Goal: Book appointment/travel/reservation: Book appointment/travel/reservation

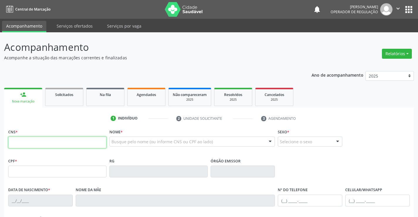
click at [42, 140] on input "text" at bounding box center [57, 142] width 98 height 12
type input "705 0056 0700 5750"
type input "0604458665"
type input "19[DATE]"
type input "[PHONE_NUMBER]"
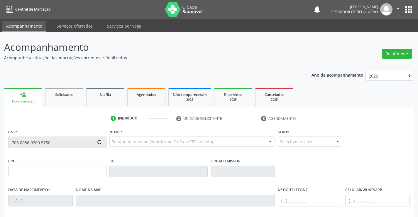
type input "52"
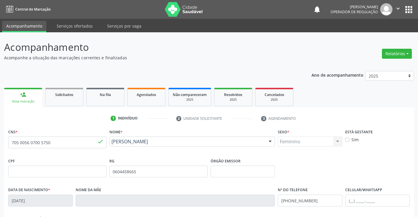
scroll to position [101, 0]
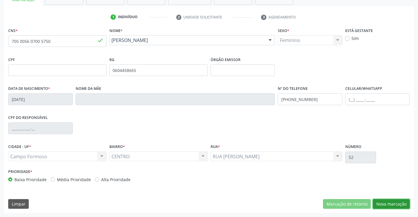
click at [393, 203] on button "Nova marcação" at bounding box center [391, 204] width 37 height 10
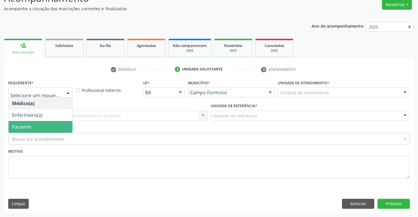
click at [28, 125] on span "Paciente" at bounding box center [21, 126] width 19 height 6
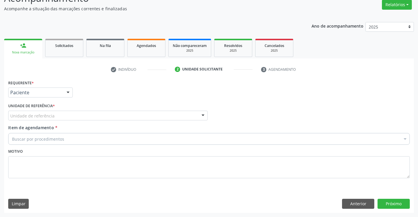
click at [66, 118] on div "Unidade de referência" at bounding box center [107, 116] width 199 height 10
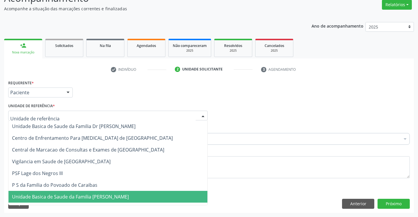
click at [65, 197] on span "Unidade Basica de Saude da Familia [PERSON_NAME]" at bounding box center [70, 196] width 117 height 6
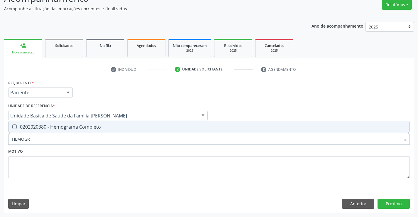
type input "HEMOGRA"
drag, startPoint x: 64, startPoint y: 126, endPoint x: 58, endPoint y: 129, distance: 6.2
click at [63, 126] on div "0202020380 - Hemograma Completo" at bounding box center [209, 126] width 394 height 5
checkbox Completo "true"
click at [48, 150] on div "Motivo" at bounding box center [208, 162] width 401 height 31
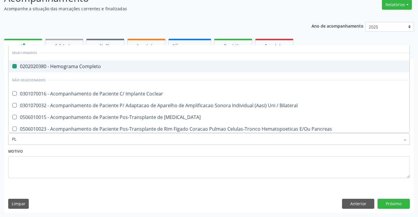
type input "PLA"
checkbox Completo "false"
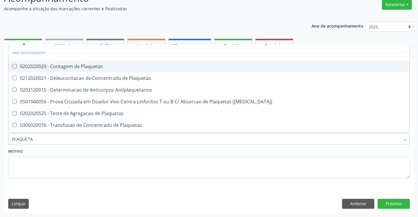
type input "PLAQUETAS"
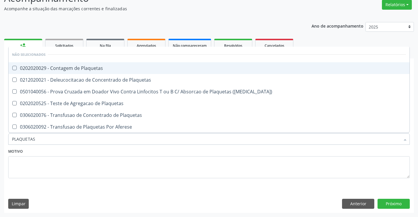
click at [83, 69] on div "0202020029 - Contagem de Plaquetas" at bounding box center [209, 68] width 394 height 5
checkbox Plaquetas "true"
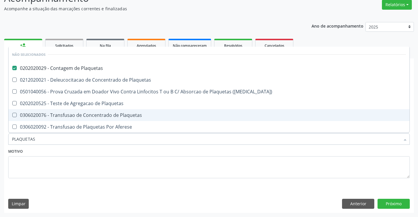
click at [57, 184] on div "Motivo" at bounding box center [209, 166] width 404 height 39
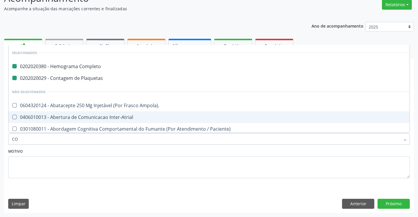
type input "COL"
checkbox Completo "false"
checkbox Plaquetas "false"
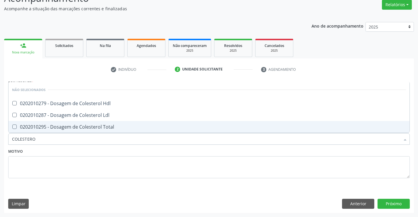
type input "COLESTEROL"
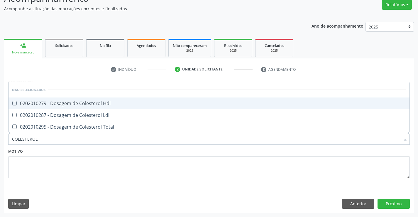
click at [69, 102] on div "0202010279 - Dosagem de Colesterol Hdl" at bounding box center [209, 103] width 394 height 5
checkbox Hdl "true"
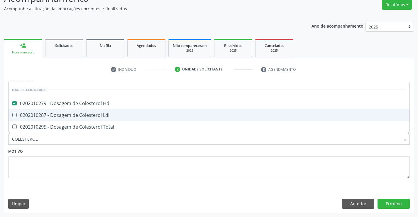
click at [64, 117] on div "0202010287 - Dosagem de Colesterol Ldl" at bounding box center [209, 115] width 394 height 5
checkbox Ldl "true"
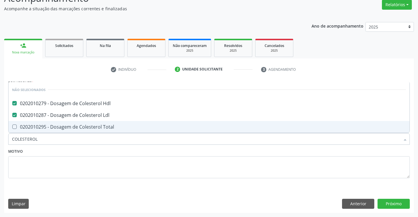
drag, startPoint x: 61, startPoint y: 127, endPoint x: 60, endPoint y: 158, distance: 31.4
click at [60, 127] on div "0202010295 - Dosagem de Colesterol Total" at bounding box center [209, 126] width 394 height 5
checkbox Total "true"
click at [61, 164] on textarea at bounding box center [208, 167] width 401 height 22
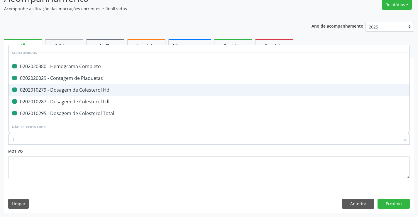
type input "TR"
checkbox Completo "false"
checkbox Plaquetas "false"
checkbox Hdl "false"
checkbox Ldl "false"
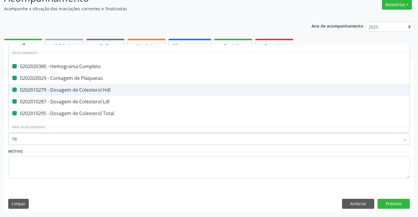
checkbox Total "false"
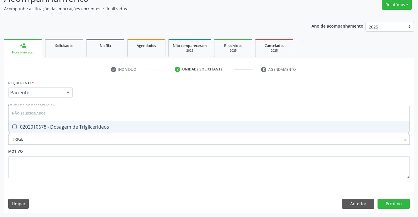
type input "TRIGLI"
click at [52, 130] on span "0202010678 - Dosagem de Triglicerideos" at bounding box center [209, 127] width 401 height 12
checkbox Triglicerideos "true"
click at [47, 156] on div "Motivo" at bounding box center [208, 162] width 401 height 31
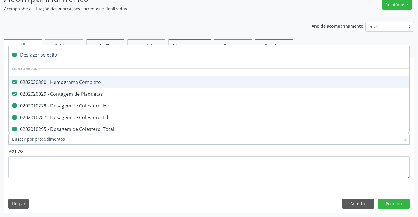
type input "U"
checkbox Hdl "false"
checkbox Ldl "false"
checkbox Total "false"
checkbox Triglicerideos "false"
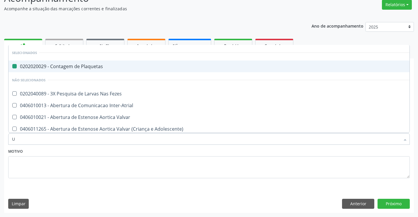
type input "UR"
checkbox Plaquetas "false"
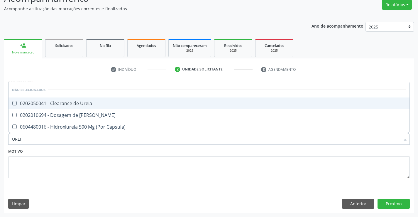
type input "UREIA"
click at [69, 109] on span "0202050041 - Clearance de Ureia" at bounding box center [209, 103] width 401 height 12
click at [64, 105] on div "0202050041 - Clearance de Ureia" at bounding box center [209, 103] width 394 height 5
checkbox Ureia "false"
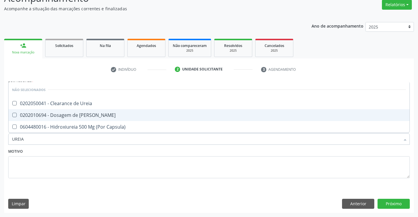
click at [58, 117] on div "0202010694 - Dosagem de Ureia" at bounding box center [209, 115] width 394 height 5
checkbox Ureia "true"
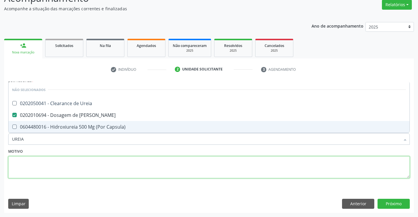
click at [46, 169] on textarea at bounding box center [208, 167] width 401 height 22
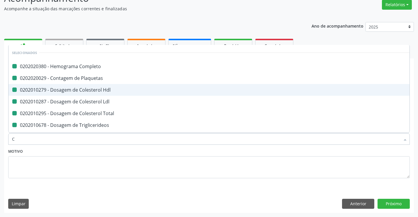
type input "CR"
checkbox Completo "false"
checkbox Hdl "false"
checkbox Plaquetas "false"
checkbox Ldl "false"
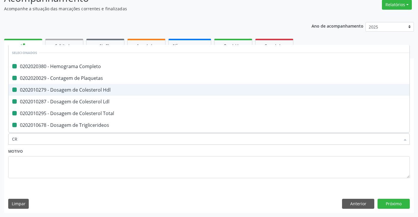
checkbox Total "false"
checkbox Triglicerideos "false"
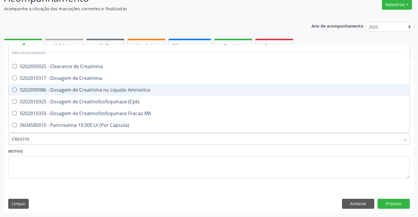
type input "CREATINI"
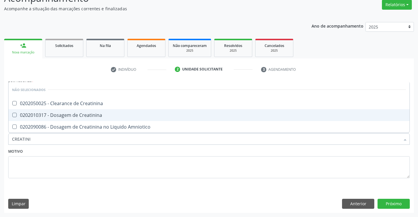
click at [58, 115] on div "0202010317 - Dosagem de Creatinina" at bounding box center [209, 115] width 394 height 5
checkbox Creatinina "true"
click at [37, 174] on textarea at bounding box center [208, 167] width 401 height 22
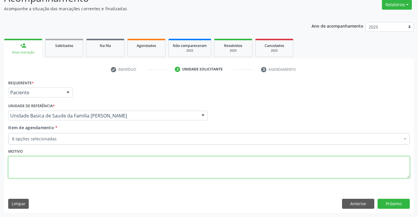
checkbox Completo "true"
checkbox Hdl "true"
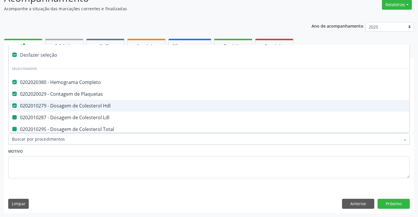
type input "U"
checkbox Ldl "false"
checkbox Total "false"
checkbox Triglicerideos "false"
checkbox Ureia "false"
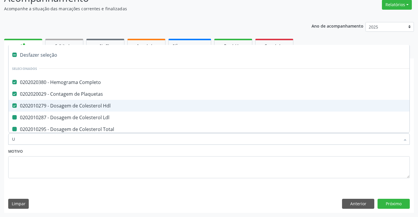
checkbox Creatinina "false"
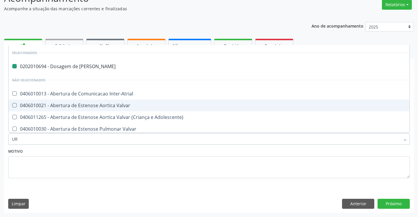
type input "URI"
checkbox Ureia "false"
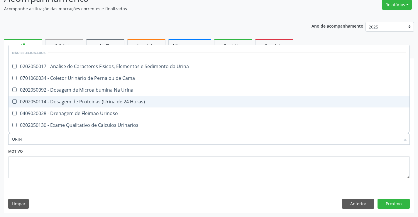
type input "URINA"
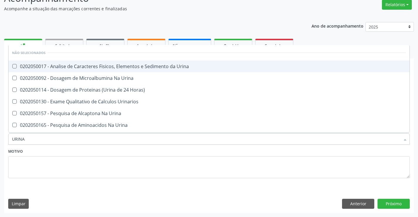
click at [78, 67] on div "0202050017 - Analise de Caracteres Fisicos, Elementos e Sedimento da Urina" at bounding box center [209, 66] width 394 height 5
checkbox Urina "true"
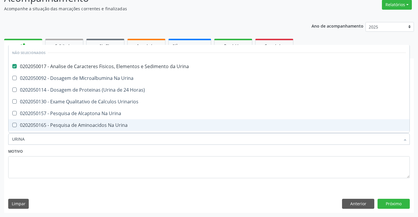
click at [62, 149] on div "Motivo" at bounding box center [208, 162] width 401 height 31
checkbox Urinarios "true"
checkbox Urina "true"
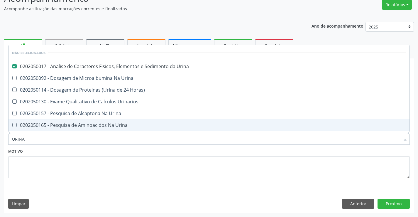
checkbox Urina "true"
checkbox Horas\) "true"
checkbox Urina "true"
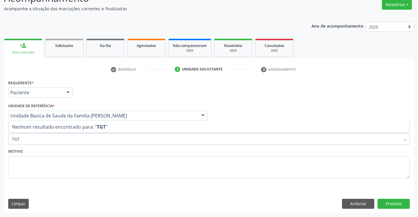
type input "TG"
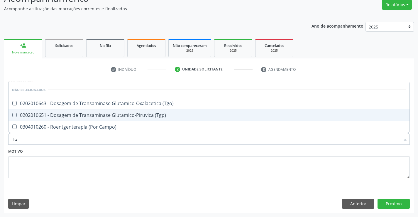
click at [98, 115] on div "0202010651 - Dosagem de Transaminase Glutamico-Piruvica (Tgp)" at bounding box center [209, 115] width 394 height 5
checkbox \(Tgp\) "true"
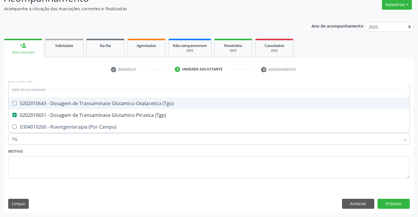
click at [100, 106] on div "0202010643 - Dosagem de Transaminase Glutamico-Oxalacetica (Tgo)" at bounding box center [209, 103] width 394 height 5
checkbox \(Tgo\) "true"
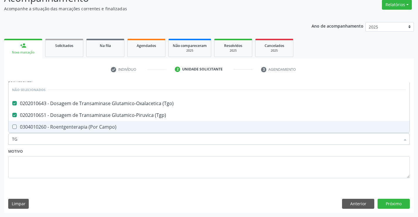
click at [34, 153] on div "Motivo" at bounding box center [208, 162] width 401 height 31
checkbox Campo\) "true"
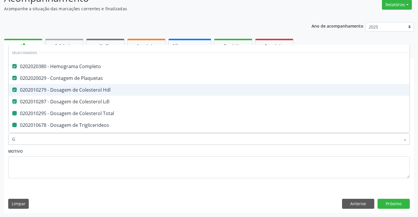
type input "GL"
checkbox Total "false"
checkbox Triglicerideos "false"
checkbox Ureia "false"
checkbox Creatinina "false"
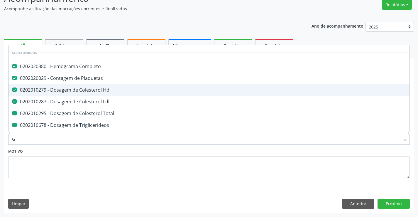
checkbox \(Tgp\) "false"
checkbox \(Tgo\) "false"
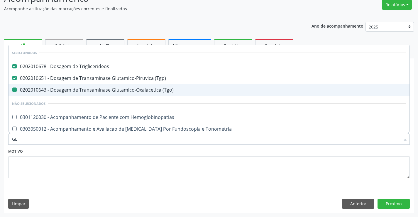
type input "GLI"
checkbox \(Tgo\) "false"
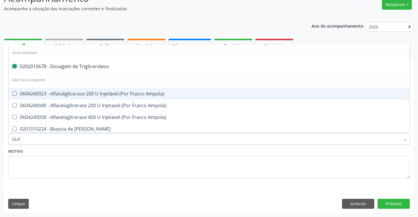
type input "GLICO"
checkbox Triglicerideos "false"
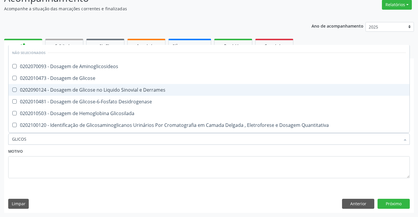
type input "GLICOSE"
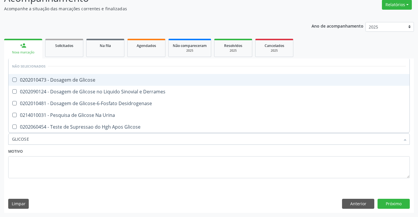
click at [64, 78] on div "0202010473 - Dosagem de Glicose" at bounding box center [209, 79] width 394 height 5
checkbox Glicose "true"
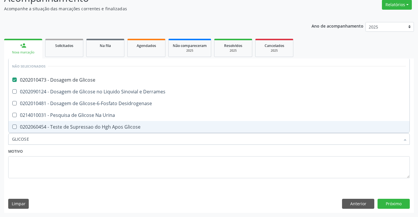
click at [38, 151] on div "Motivo" at bounding box center [208, 162] width 401 height 31
checkbox Desidrogenase "true"
checkbox Glicose "true"
checkbox Urina "true"
checkbox Derrames "true"
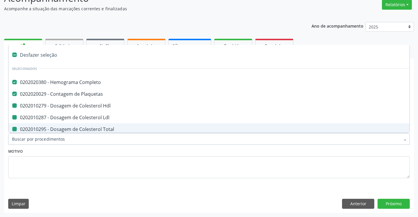
type input "F"
checkbox Hdl "false"
checkbox Total "false"
checkbox Ldl "false"
checkbox Triglicerideos "false"
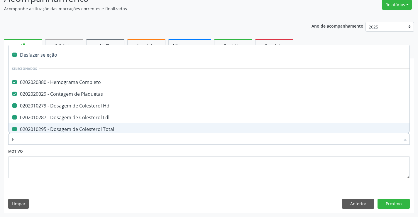
checkbox Ureia "false"
checkbox Creatinina "false"
checkbox Urina "false"
checkbox \(Tgp\) "false"
checkbox \(Tgo\) "false"
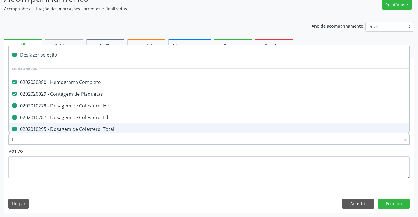
checkbox Glicose "false"
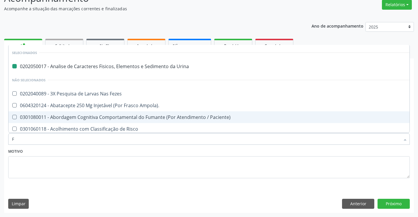
type input "FE"
checkbox Urina "false"
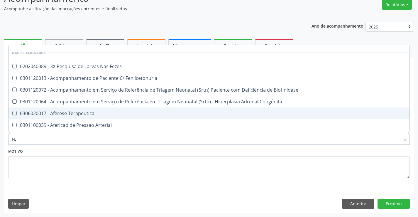
type input "FEZ"
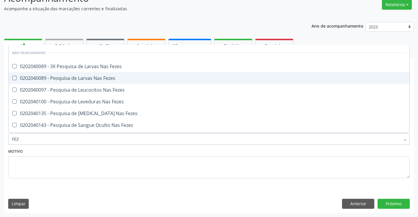
click at [80, 80] on div "0202040089 - Pesquisa de Larvas Nas Fezes" at bounding box center [209, 78] width 394 height 5
checkbox Fezes "true"
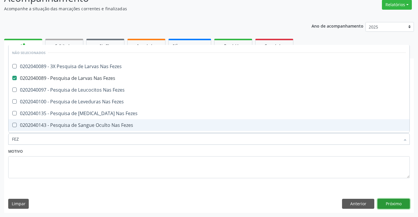
click at [384, 202] on button "Próximo" at bounding box center [393, 203] width 32 height 10
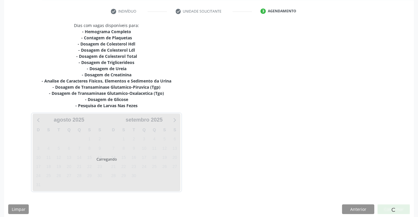
scroll to position [108, 0]
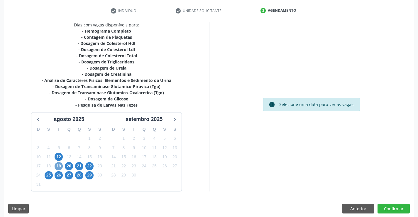
click at [57, 164] on span "19" at bounding box center [59, 166] width 8 height 8
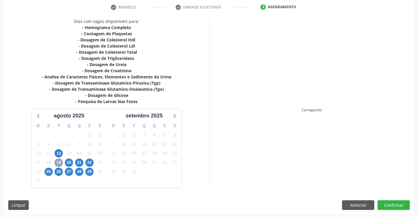
scroll to position [112, 0]
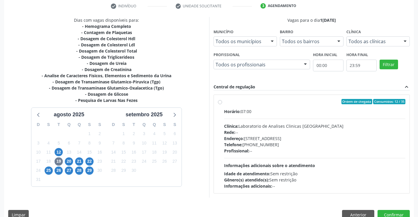
click at [280, 143] on div "Telefone: (74) 36453588" at bounding box center [314, 144] width 181 height 6
click at [222, 104] on input "Ordem de chegada Consumidos: 12 / 35 Horário: 07:00 Clínica: Laboratorio de Ana…" at bounding box center [220, 101] width 4 height 5
radio input "true"
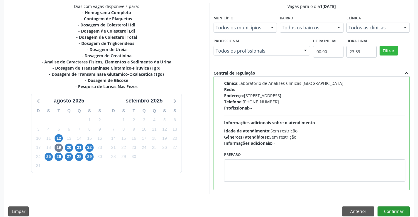
scroll to position [134, 0]
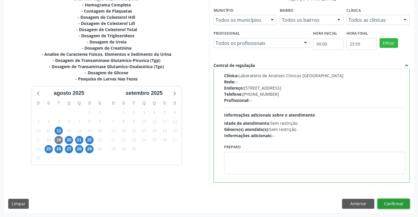
click at [387, 203] on button "Confirmar" at bounding box center [393, 203] width 32 height 10
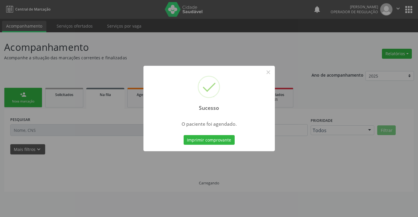
scroll to position [0, 0]
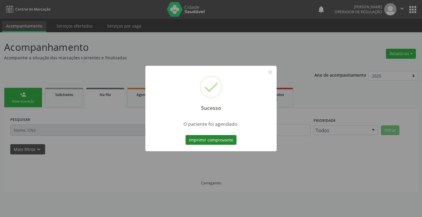
click at [218, 140] on button "Imprimir comprovante" at bounding box center [211, 140] width 51 height 10
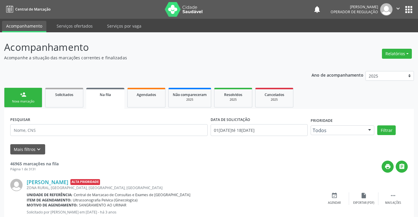
click at [26, 100] on div "Nova marcação" at bounding box center [23, 101] width 29 height 4
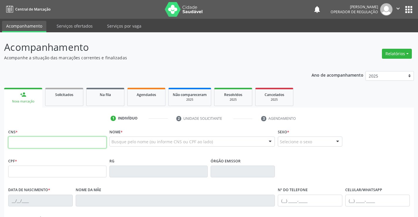
click at [31, 142] on input "text" at bounding box center [57, 142] width 98 height 12
type input "705 0056 0700 5750"
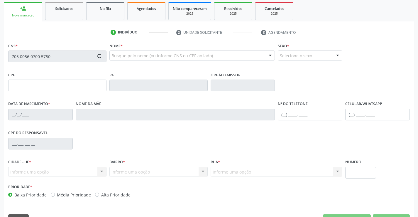
scroll to position [101, 0]
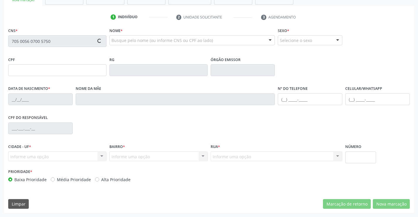
type input "0604458665"
type input "19[DATE]"
type input "[PHONE_NUMBER]"
type input "52"
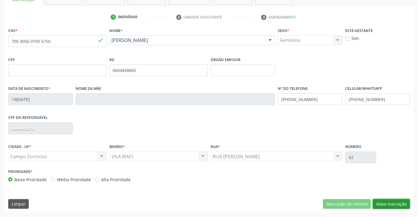
click at [386, 200] on button "Nova marcação" at bounding box center [391, 204] width 37 height 10
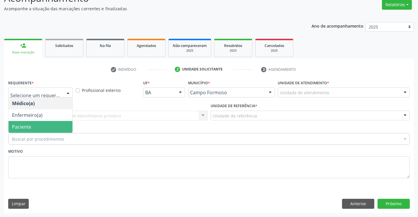
click at [20, 129] on span "Paciente" at bounding box center [21, 126] width 19 height 6
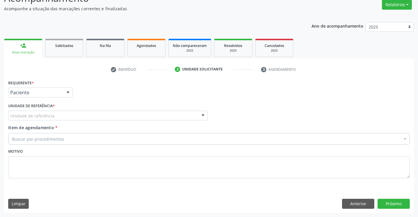
click at [56, 115] on div "Unidade de referência" at bounding box center [107, 116] width 199 height 10
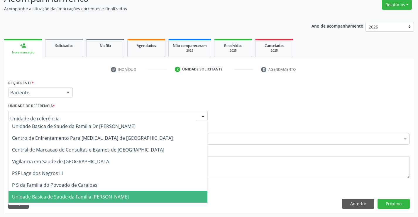
click at [65, 199] on span "Unidade Basica de Saude da Familia [PERSON_NAME]" at bounding box center [70, 196] width 117 height 6
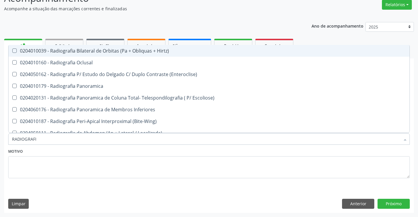
type input "RADIOGRAFIA"
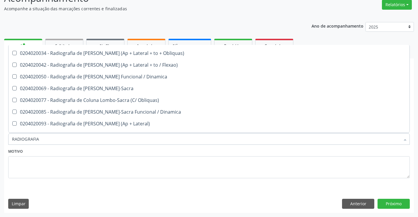
scroll to position [264, 0]
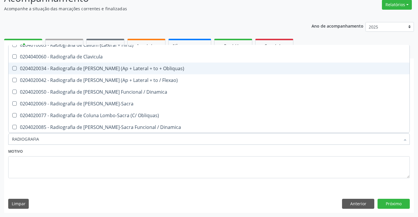
click at [123, 69] on div "0204020034 - Radiografia de [PERSON_NAME] (Ap + Lateral + to + Obliquas)" at bounding box center [209, 68] width 394 height 5
checkbox Obliquas\) "true"
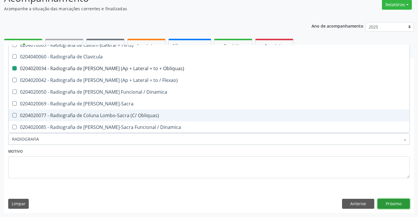
click at [388, 200] on button "Próximo" at bounding box center [393, 203] width 32 height 10
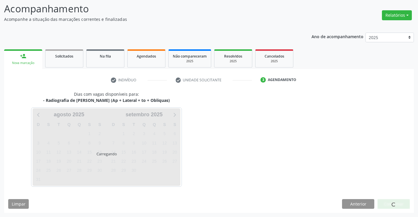
scroll to position [0, 0]
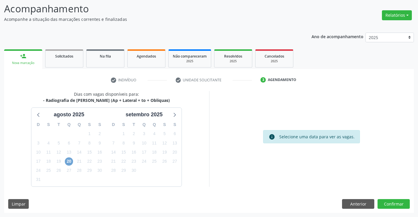
click at [71, 161] on span "20" at bounding box center [69, 161] width 8 height 8
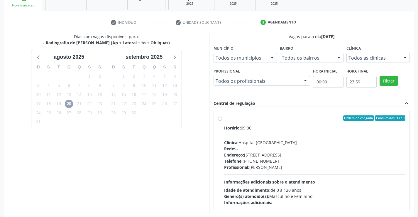
scroll to position [115, 0]
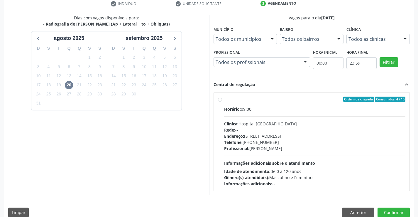
click at [286, 139] on div "Telefone: [PHONE_NUMBER]" at bounding box center [314, 142] width 181 height 6
click at [222, 102] on input "Ordem de chegada Consumidos: 4 / 10 Horário: 09:00 Clínica: Hospital [GEOGRAPHI…" at bounding box center [220, 98] width 4 height 5
radio input "true"
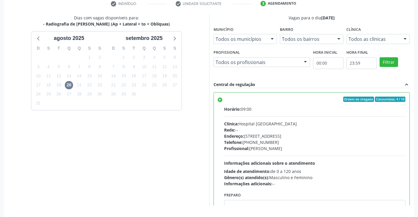
scroll to position [134, 0]
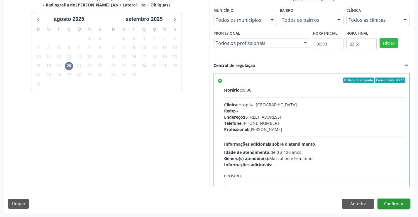
click at [387, 203] on button "Confirmar" at bounding box center [393, 203] width 32 height 10
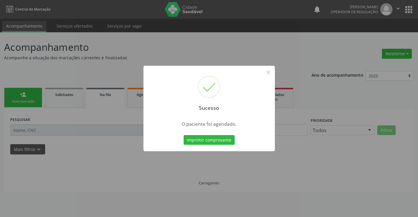
scroll to position [0, 0]
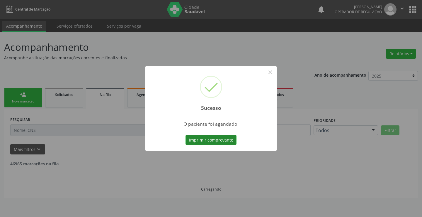
click at [227, 141] on button "Imprimir comprovante" at bounding box center [211, 140] width 51 height 10
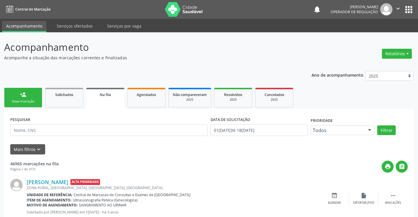
click at [18, 103] on div "Nova marcação" at bounding box center [23, 101] width 29 height 4
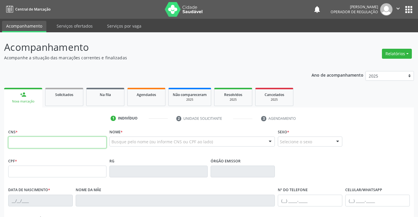
click at [27, 143] on input "text" at bounding box center [57, 142] width 98 height 12
paste input "705 0056 0700 5750"
type input "705 0056 0700 5750"
type input "0604458665"
type input "19[DATE]"
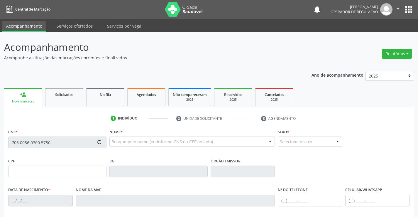
type input "[PHONE_NUMBER]"
type input "52"
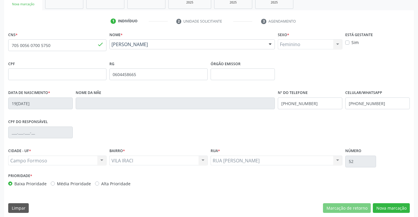
scroll to position [101, 0]
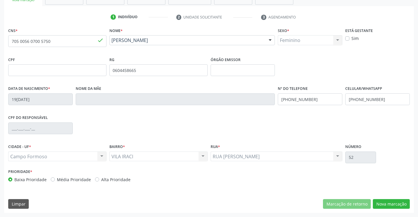
click at [386, 209] on div "CNS * 705 0056 0700 5750 done Nome * [PERSON_NAME] [PERSON_NAME] CNS: 705 0056 …" at bounding box center [209, 119] width 410 height 186
click at [387, 208] on button "Nova marcação" at bounding box center [391, 204] width 37 height 10
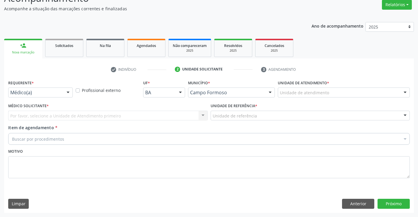
scroll to position [49, 0]
drag, startPoint x: 50, startPoint y: 91, endPoint x: 31, endPoint y: 98, distance: 19.8
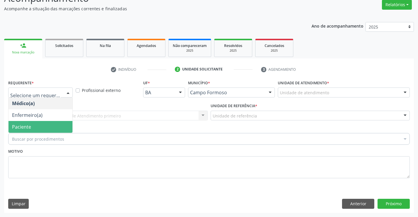
click at [24, 129] on span "Paciente" at bounding box center [21, 126] width 19 height 6
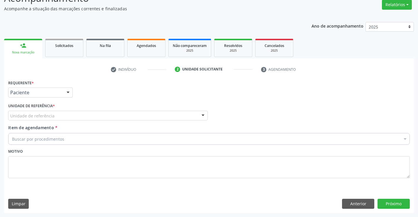
click at [55, 116] on div "Unidade de referência" at bounding box center [107, 116] width 199 height 10
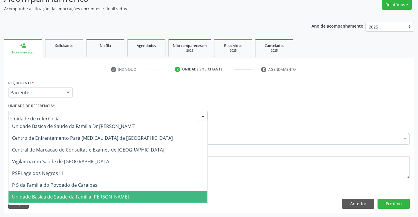
click at [52, 199] on span "Unidade Basica de Saude da Familia [PERSON_NAME]" at bounding box center [70, 196] width 117 height 6
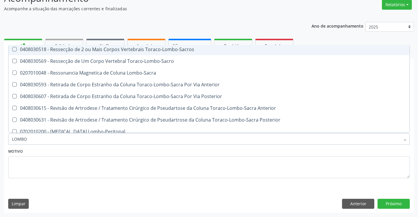
scroll to position [293, 0]
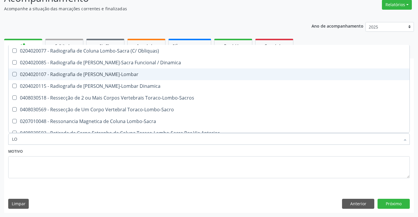
type input "L"
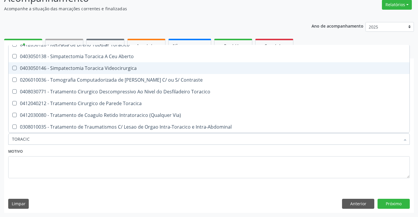
type input "TORACICA"
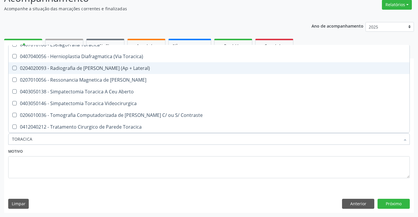
scroll to position [100, 0]
click at [120, 73] on span "0204020093 - Radiografia de [PERSON_NAME] (Ap + Lateral)" at bounding box center [209, 68] width 401 height 12
checkbox Lateral\) "true"
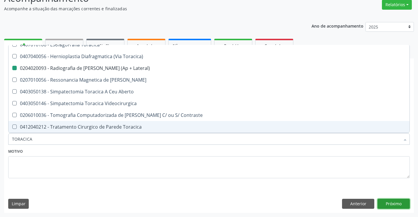
click at [393, 206] on button "Próximo" at bounding box center [393, 203] width 32 height 10
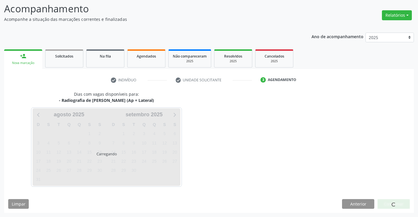
scroll to position [0, 0]
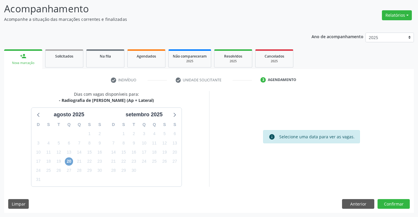
click at [69, 162] on span "20" at bounding box center [69, 161] width 8 height 8
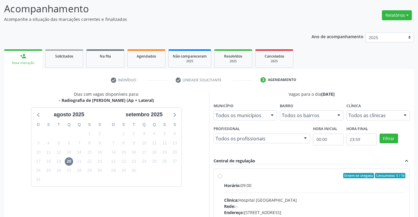
click at [254, 183] on div "Horário: 09:00" at bounding box center [314, 185] width 181 height 6
click at [222, 178] on input "Ordem de chegada Consumidos: 5 / 10 Horário: 09:00 Clínica: Hospital [GEOGRAPHI…" at bounding box center [220, 175] width 4 height 5
radio input "true"
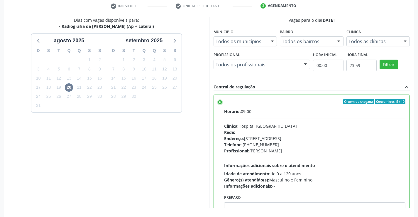
scroll to position [134, 0]
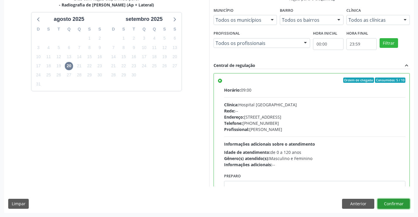
click at [390, 203] on button "Confirmar" at bounding box center [393, 203] width 32 height 10
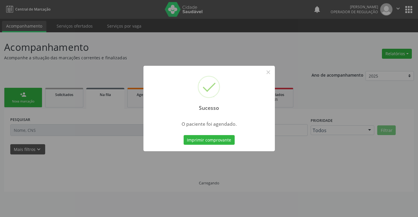
scroll to position [0, 0]
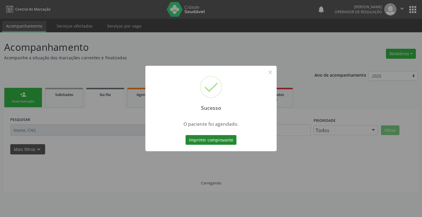
click at [225, 136] on button "Imprimir comprovante" at bounding box center [211, 140] width 51 height 10
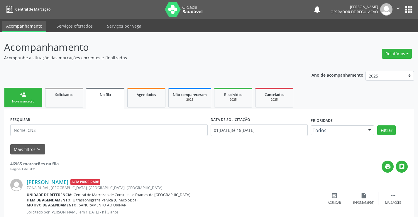
click at [21, 103] on div "Nova marcação" at bounding box center [23, 101] width 29 height 4
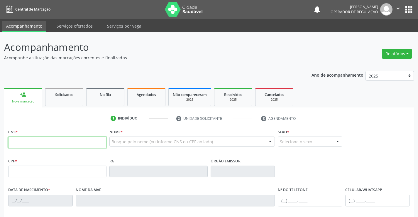
click at [24, 140] on input "text" at bounding box center [57, 142] width 98 height 12
type input "701 1090 4942 3010"
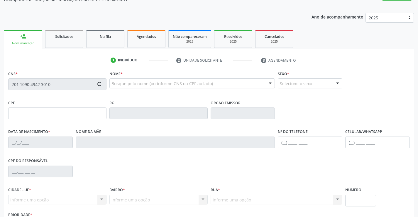
scroll to position [59, 0]
type input "2002847460"
type input "[DATE]"
type input "060.698.815-75"
type input "S/N"
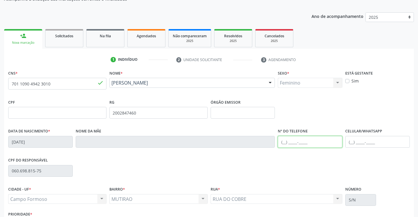
click at [314, 141] on input "text" at bounding box center [310, 142] width 64 height 12
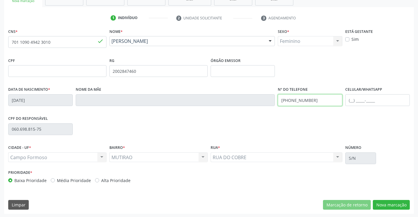
scroll to position [101, 0]
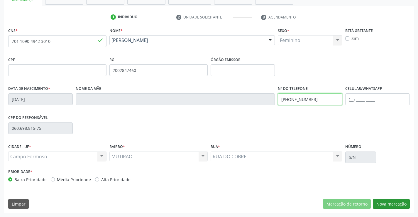
type input "[PHONE_NUMBER]"
click at [388, 201] on button "Nova marcação" at bounding box center [391, 204] width 37 height 10
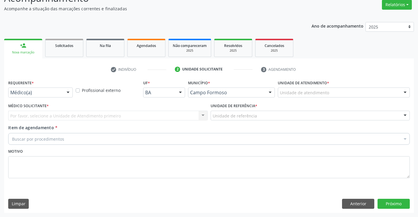
scroll to position [49, 0]
click at [87, 114] on div "Por favor, selecione a Unidade de Atendimento primeiro Nenhum resultado encontr…" at bounding box center [107, 116] width 199 height 10
drag, startPoint x: 113, startPoint y: 118, endPoint x: 169, endPoint y: 116, distance: 56.6
click at [120, 117] on div "Por favor, selecione a Unidade de Atendimento primeiro Nenhum resultado encontr…" at bounding box center [107, 116] width 199 height 10
click at [70, 88] on div at bounding box center [68, 93] width 9 height 10
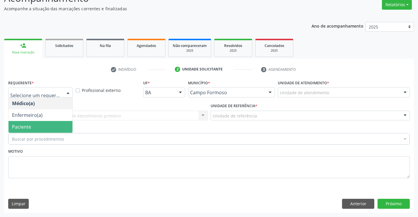
click at [22, 123] on span "Paciente" at bounding box center [41, 127] width 64 height 12
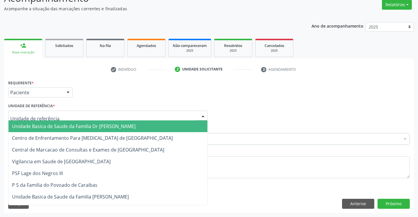
click at [199, 116] on div at bounding box center [202, 116] width 9 height 10
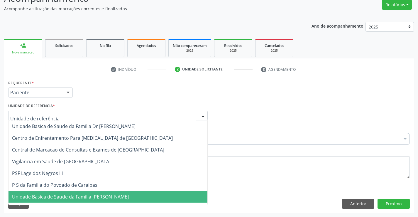
click at [50, 200] on span "Unidade Basica de Saude da Familia [PERSON_NAME]" at bounding box center [70, 196] width 117 height 6
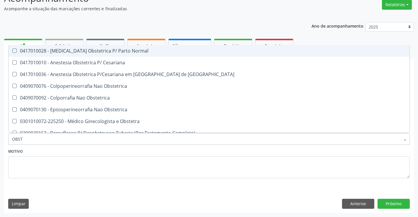
type input "OBSTE"
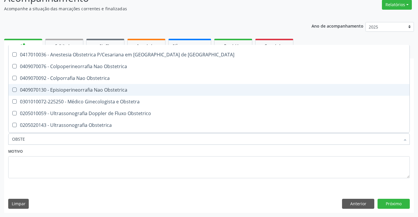
scroll to position [30, 0]
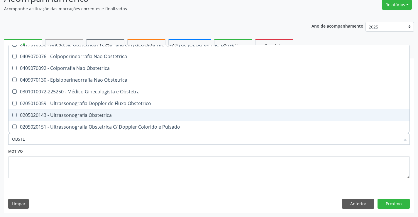
click at [96, 113] on div "0205020143 - Ultrassonografia Obstetrica" at bounding box center [209, 115] width 394 height 5
checkbox Obstetrica "true"
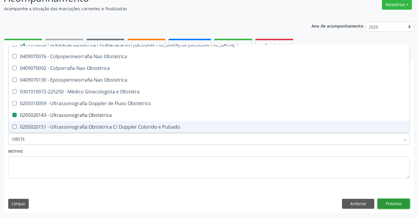
click at [388, 203] on button "Próximo" at bounding box center [393, 203] width 32 height 10
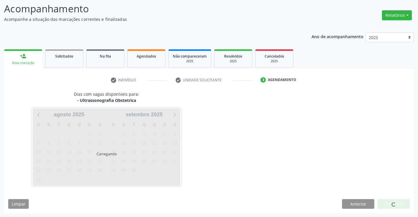
scroll to position [0, 0]
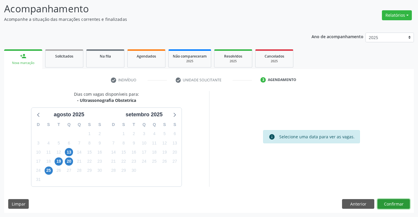
click at [386, 203] on button "Confirmar" at bounding box center [393, 204] width 32 height 10
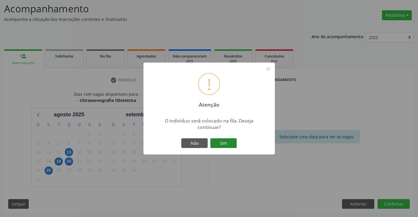
click at [221, 142] on button "Sim" at bounding box center [223, 143] width 26 height 10
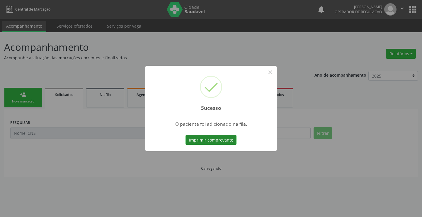
click at [220, 139] on button "Imprimir comprovante" at bounding box center [211, 140] width 51 height 10
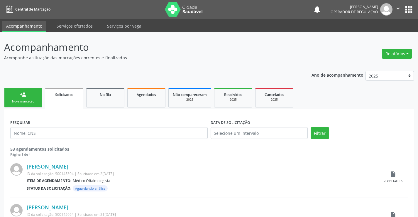
click at [20, 99] on div "Nova marcação" at bounding box center [23, 101] width 29 height 4
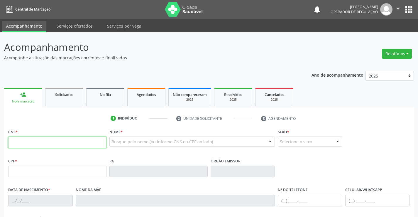
click at [21, 136] on input "text" at bounding box center [57, 142] width 98 height 12
type input "708 1005 0590 9536"
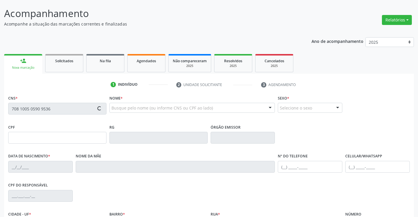
scroll to position [101, 0]
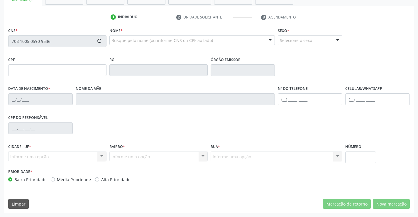
type input "1[DATE]"
type input "[PHONE_NUMBER]"
type input "SN"
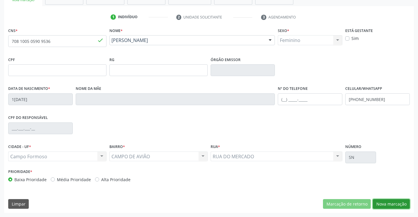
click at [400, 206] on button "Nova marcação" at bounding box center [391, 204] width 37 height 10
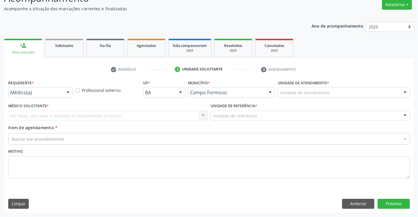
scroll to position [49, 0]
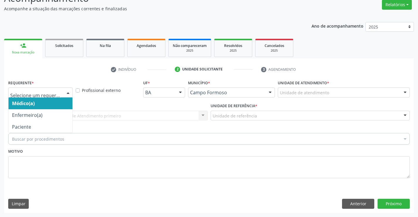
click at [66, 92] on div at bounding box center [68, 93] width 9 height 10
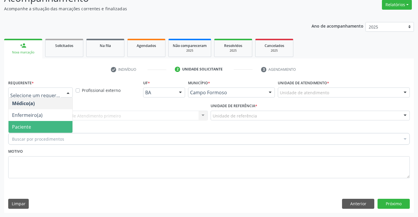
click at [27, 126] on span "Paciente" at bounding box center [21, 126] width 19 height 6
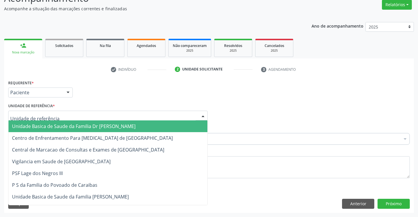
click at [62, 116] on div at bounding box center [107, 116] width 199 height 10
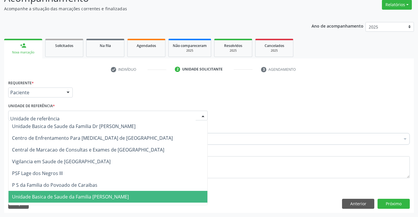
click at [57, 198] on span "Unidade Basica de Saude da Familia [PERSON_NAME]" at bounding box center [70, 196] width 117 height 6
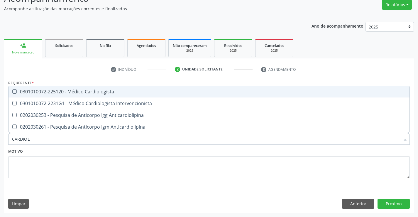
type input "CARDIOLO"
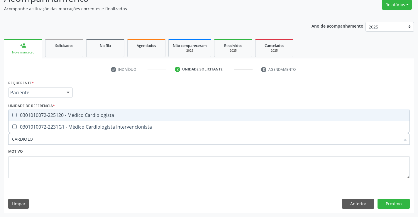
click at [78, 113] on div "0301010072-225120 - Médico Cardiologista" at bounding box center [209, 115] width 394 height 5
checkbox Cardiologista "true"
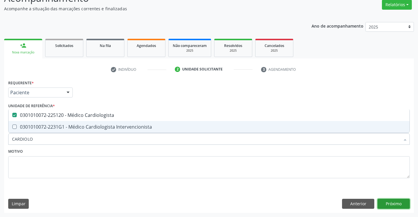
click at [398, 202] on button "Próximo" at bounding box center [393, 203] width 32 height 10
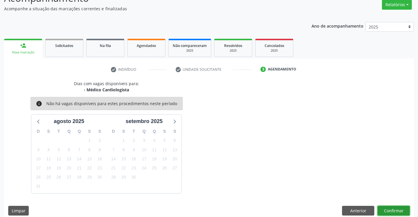
click at [383, 210] on button "Confirmar" at bounding box center [393, 210] width 32 height 10
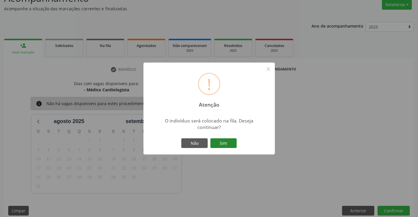
click at [235, 147] on button "Sim" at bounding box center [223, 143] width 26 height 10
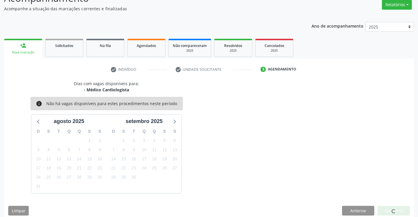
scroll to position [0, 0]
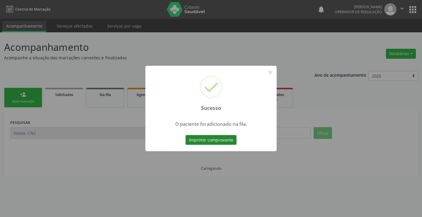
click at [229, 137] on button "Imprimir comprovante" at bounding box center [211, 140] width 51 height 10
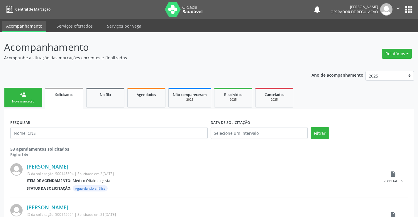
click at [22, 94] on div "person_add" at bounding box center [23, 94] width 6 height 6
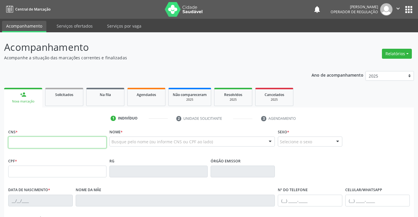
click at [24, 146] on input "text" at bounding box center [57, 142] width 98 height 12
type input "707 0028 1291 2539"
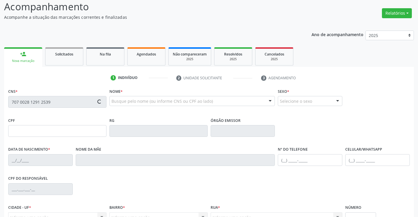
scroll to position [101, 0]
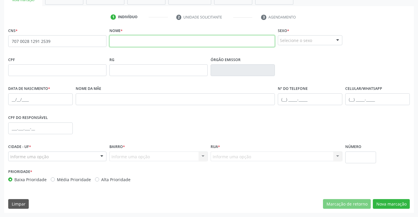
click at [135, 36] on input "text" at bounding box center [192, 41] width 166 height 12
type input "[PERSON_NAME]"
click at [289, 41] on div "Selecione o sexo" at bounding box center [310, 40] width 64 height 10
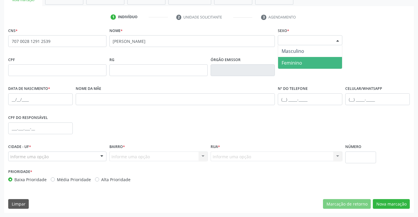
click at [290, 65] on span "Feminino" at bounding box center [291, 63] width 21 height 6
click at [295, 43] on span "Feminino" at bounding box center [305, 40] width 50 height 6
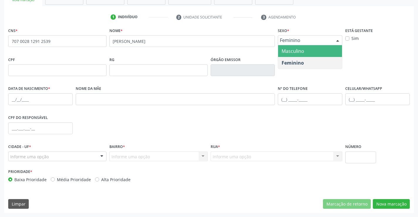
click at [295, 56] on span "Masculino" at bounding box center [310, 51] width 64 height 12
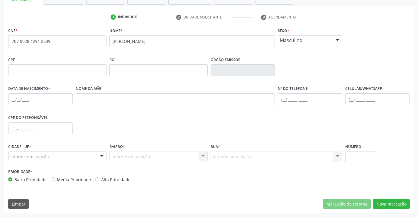
click at [96, 157] on div "Informe uma opção" at bounding box center [57, 156] width 98 height 10
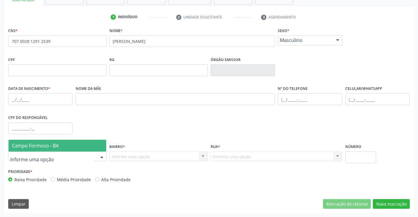
click at [77, 140] on span "Campo Formoso - BA" at bounding box center [58, 146] width 98 height 12
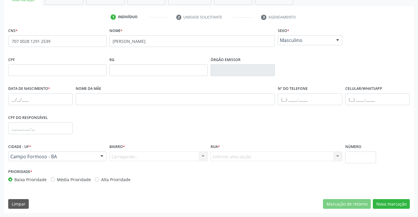
click at [179, 157] on div "Carregando... Nenhum resultado encontrado para: " " Nenhuma opção encontrada. D…" at bounding box center [158, 156] width 98 height 10
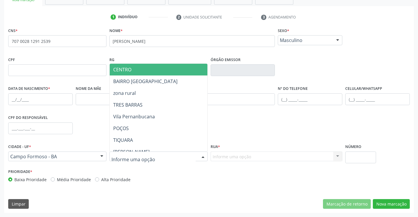
click at [179, 157] on div at bounding box center [158, 156] width 98 height 10
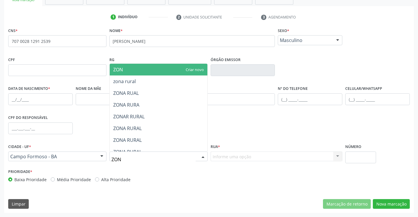
type input "ZONA"
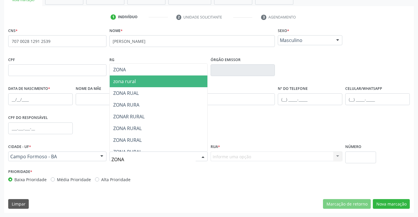
click at [142, 84] on span "zona rural" at bounding box center [159, 81] width 98 height 12
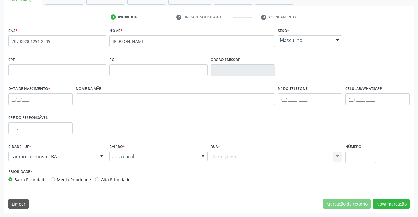
click at [230, 155] on div "Carregando... Nenhum resultado encontrado para: " " Nenhuma opção encontrada. D…" at bounding box center [276, 156] width 132 height 10
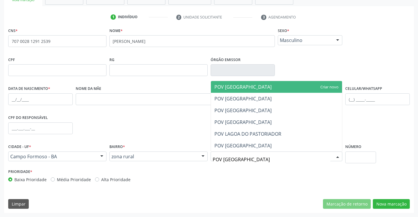
type input "POV [GEOGRAPHIC_DATA]"
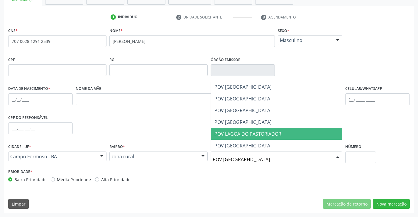
click at [238, 134] on span "POV LAGOA DO PASTORIADOR" at bounding box center [247, 133] width 67 height 6
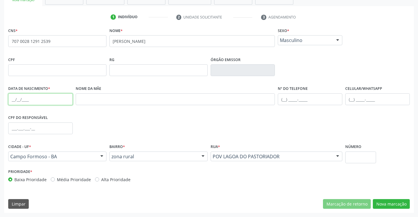
click at [16, 98] on input "text" at bounding box center [40, 99] width 64 height 12
type input "[DATE]"
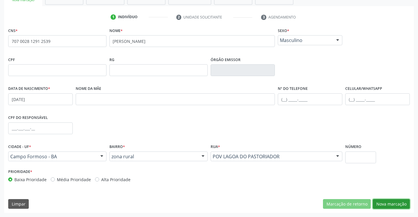
click at [392, 203] on button "Nova marcação" at bounding box center [391, 204] width 37 height 10
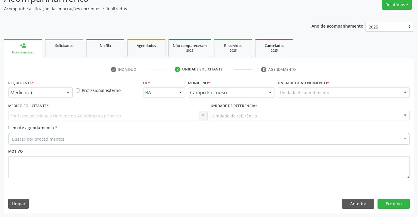
scroll to position [49, 0]
drag, startPoint x: 48, startPoint y: 94, endPoint x: 37, endPoint y: 105, distance: 16.4
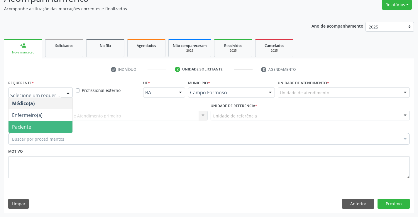
click at [33, 128] on span "Paciente" at bounding box center [41, 127] width 64 height 12
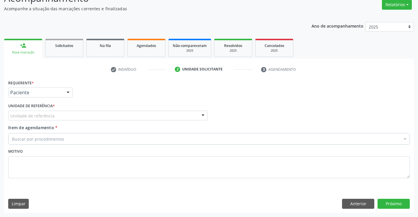
click at [65, 114] on div "Unidade de referência" at bounding box center [107, 116] width 199 height 10
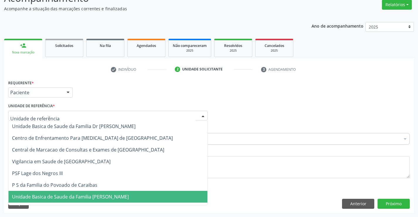
click at [73, 198] on span "Unidade Basica de Saude da Familia [PERSON_NAME]" at bounding box center [70, 196] width 117 height 6
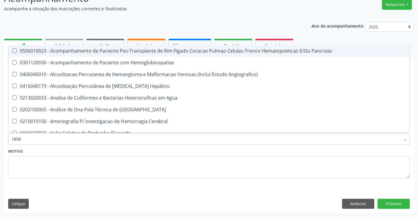
type input "HEMO"
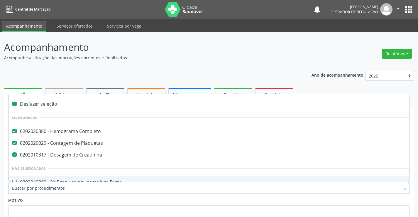
scroll to position [49, 0]
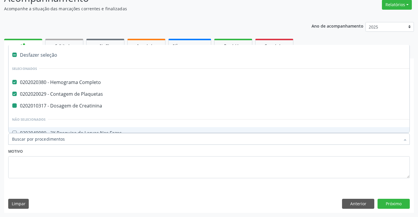
type input "U"
checkbox Creatinina "false"
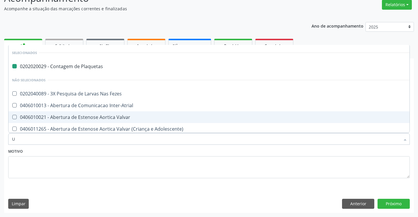
type input "UR"
checkbox Plaquetas "false"
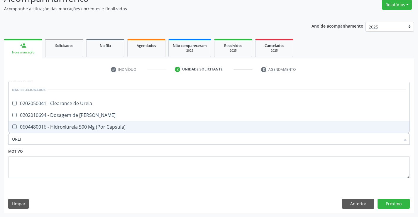
type input "UREIA"
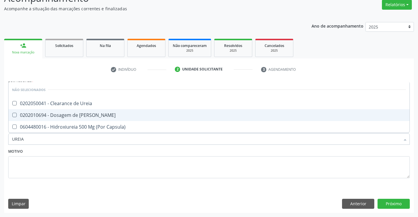
drag, startPoint x: 52, startPoint y: 116, endPoint x: 31, endPoint y: 157, distance: 46.4
click at [52, 115] on div "0202010694 - Dosagem de Ureia" at bounding box center [209, 115] width 394 height 5
checkbox Ureia "true"
click at [31, 158] on textarea at bounding box center [208, 167] width 401 height 22
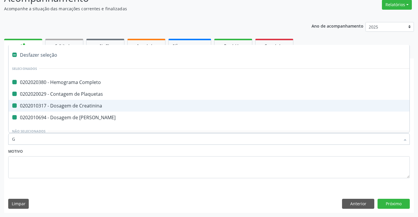
type input "GL"
checkbox Completo "false"
checkbox Creatinina "false"
checkbox Plaquetas "false"
checkbox Ureia "false"
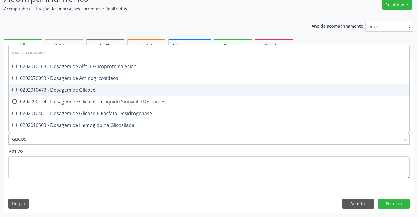
type input "GLICOSE"
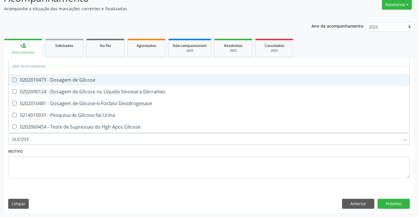
click at [47, 85] on span "0202010473 - Dosagem de Glicose" at bounding box center [209, 80] width 401 height 12
checkbox Glicose "true"
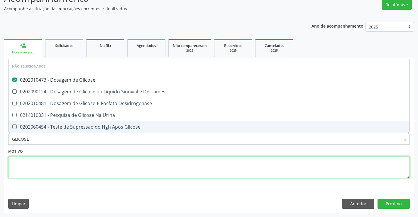
click at [41, 158] on textarea at bounding box center [208, 167] width 401 height 22
checkbox Desidrogenase "true"
checkbox Derrames "true"
checkbox Urina "true"
checkbox Glicose "true"
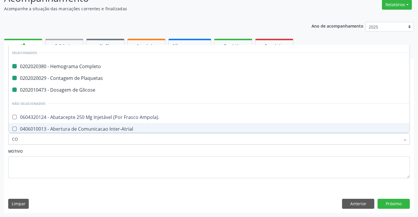
type input "COL"
checkbox Completo "false"
checkbox Glicose "false"
checkbox Plaquetas "false"
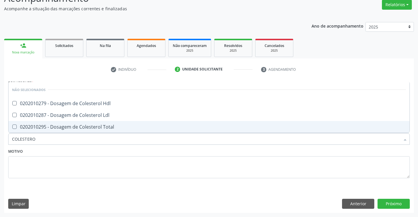
type input "COLESTEROL"
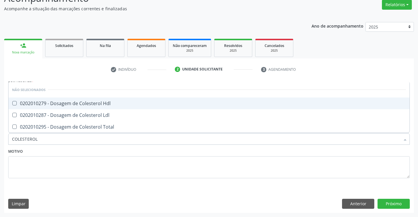
click at [53, 103] on div "0202010279 - Dosagem de Colesterol Hdl" at bounding box center [209, 103] width 394 height 5
checkbox Hdl "true"
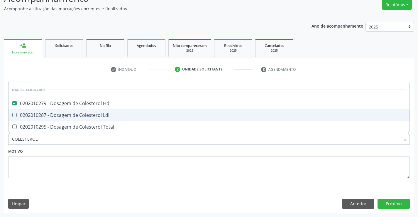
click at [47, 111] on span "0202010287 - Dosagem de Colesterol Ldl" at bounding box center [209, 115] width 401 height 12
checkbox Ldl "true"
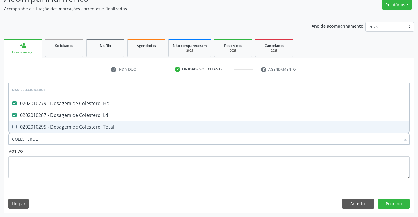
click at [41, 134] on input "COLESTEROL" at bounding box center [206, 139] width 388 height 12
click at [43, 128] on div "0202010295 - Dosagem de Colesterol Total" at bounding box center [209, 126] width 394 height 5
checkbox Total "true"
click at [43, 146] on div "Item de agendamento * COLESTEROL Desfazer seleção Não selecionados 0202010279 -…" at bounding box center [209, 135] width 404 height 23
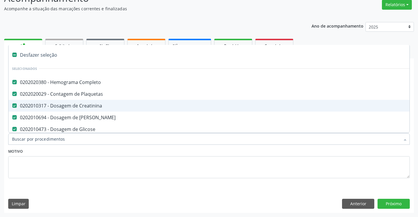
type input "T"
checkbox Total "false"
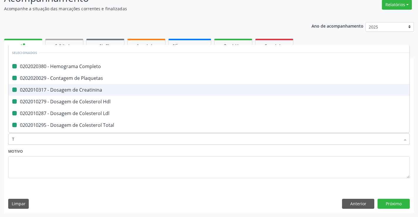
type input "TR"
checkbox Completo "false"
checkbox Creatinina "false"
checkbox Plaquetas "false"
checkbox Hdl "false"
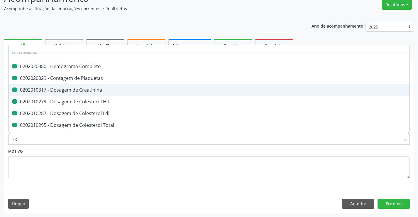
checkbox Ldl "false"
checkbox Total "false"
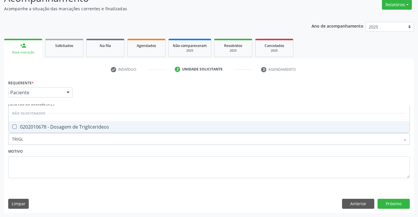
type input "TRIGLI"
drag, startPoint x: 50, startPoint y: 125, endPoint x: 36, endPoint y: 140, distance: 20.7
click at [50, 124] on div "0202010678 - Dosagem de Triglicerideos" at bounding box center [209, 126] width 394 height 5
checkbox Triglicerideos "true"
drag, startPoint x: 36, startPoint y: 140, endPoint x: 35, endPoint y: 134, distance: 6.0
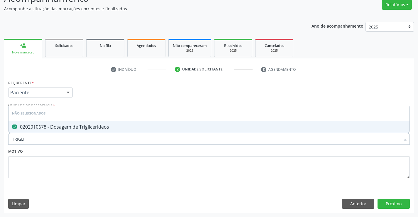
click at [35, 138] on input "TRIGLI" at bounding box center [206, 139] width 388 height 12
click at [36, 154] on div "Motivo" at bounding box center [208, 162] width 401 height 31
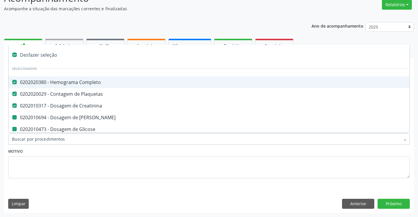
type input "U"
checkbox Ureia "false"
checkbox Glicose "false"
checkbox Hdl "false"
checkbox Ldl "false"
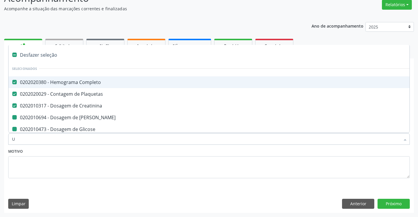
checkbox Total "false"
checkbox Triglicerideos "false"
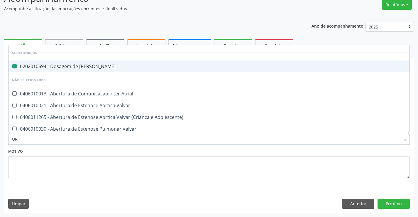
type input "URI"
checkbox Ureia "false"
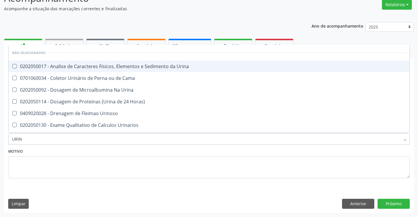
type input "URINA"
click at [63, 63] on span "0202050017 - Analise de Caracteres Fisicos, Elementos e Sedimento da Urina" at bounding box center [209, 66] width 401 height 12
checkbox Urina "true"
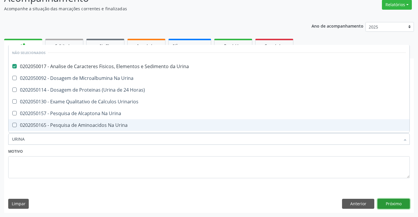
click at [398, 206] on button "Próximo" at bounding box center [393, 203] width 32 height 10
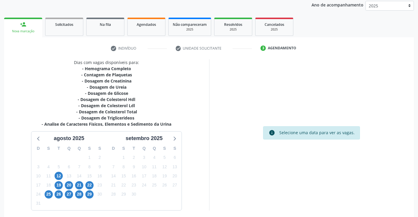
scroll to position [94, 0]
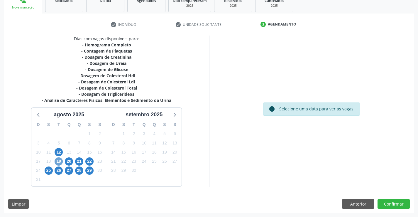
click at [61, 161] on span "19" at bounding box center [59, 161] width 8 height 8
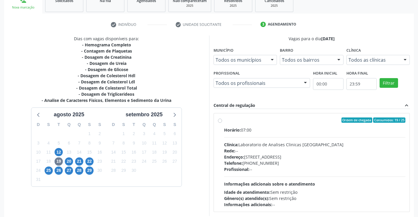
click at [317, 170] on div "Profissional: --" at bounding box center [314, 169] width 181 height 6
click at [222, 123] on input "Ordem de chegada Consumidos: 19 / 25 Horário: 07:00 Clínica: Laboratorio de Ana…" at bounding box center [220, 119] width 4 height 5
radio input "true"
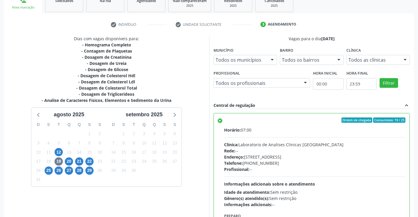
scroll to position [134, 0]
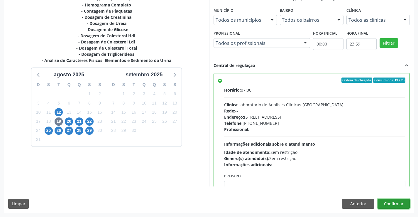
click at [392, 205] on button "Confirmar" at bounding box center [393, 203] width 32 height 10
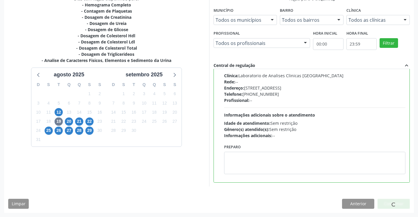
scroll to position [0, 0]
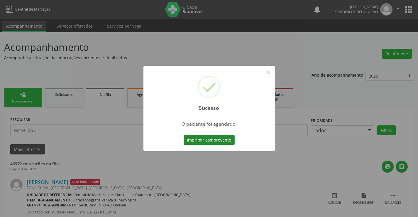
click at [213, 136] on button "Imprimir comprovante" at bounding box center [209, 140] width 51 height 10
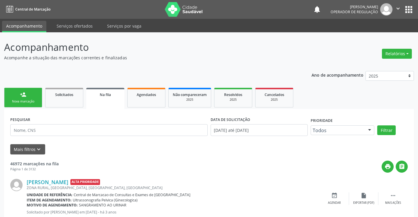
click at [24, 98] on link "person_add Nova marcação" at bounding box center [23, 98] width 38 height 20
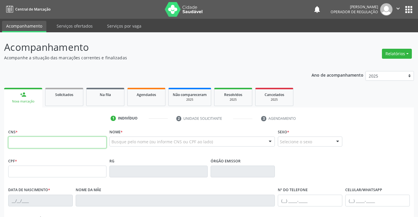
click at [20, 144] on input "text" at bounding box center [57, 142] width 98 height 12
type input "702 3061 7919 8215"
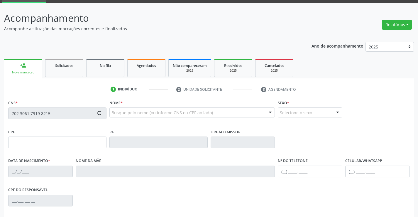
scroll to position [29, 0]
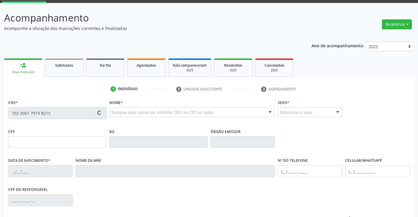
type input "2098193750"
type input "04/04/2001"
type input "(74) 98811-5528"
type input "036.097.205-57"
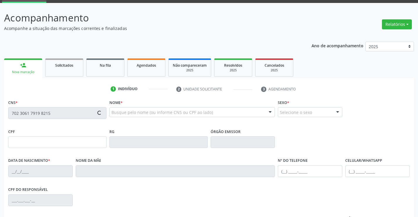
type input "S/N"
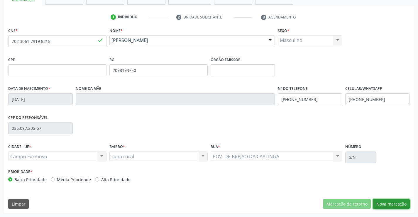
click at [386, 204] on button "Nova marcação" at bounding box center [391, 204] width 37 height 10
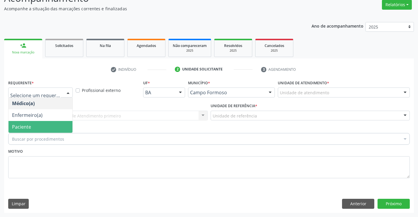
click at [29, 129] on span "Paciente" at bounding box center [21, 126] width 19 height 6
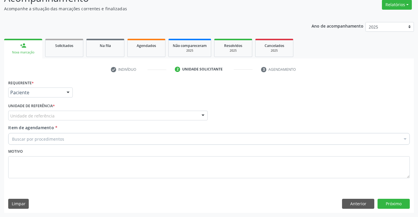
click at [74, 117] on div "Unidade de referência" at bounding box center [107, 116] width 199 height 10
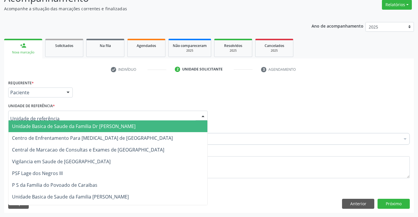
click at [84, 127] on span "Unidade Basica de Saude da Familia Dr [PERSON_NAME]" at bounding box center [73, 126] width 123 height 6
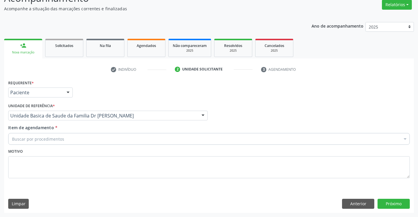
drag, startPoint x: 67, startPoint y: 150, endPoint x: 65, endPoint y: 140, distance: 9.6
click at [67, 149] on div "Motivo" at bounding box center [208, 162] width 401 height 31
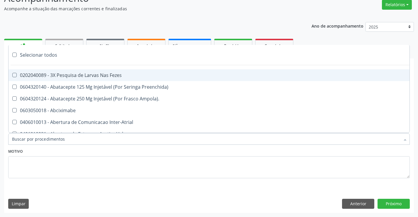
click at [65, 140] on div at bounding box center [208, 139] width 401 height 12
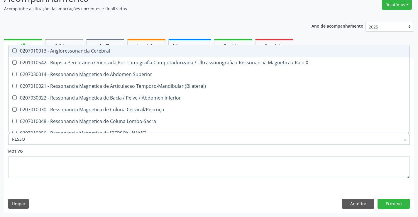
type input "RESSON"
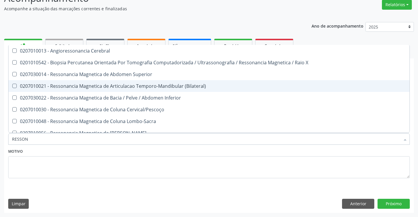
scroll to position [29, 0]
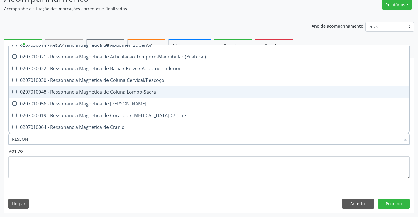
click at [139, 93] on div "0207010048 - Ressonancia Magnetica de Coluna Lombo-Sacra" at bounding box center [209, 91] width 394 height 5
checkbox Lombo-Sacra "true"
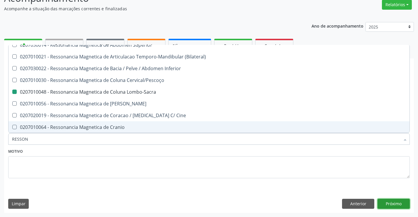
click at [395, 203] on button "Próximo" at bounding box center [393, 203] width 32 height 10
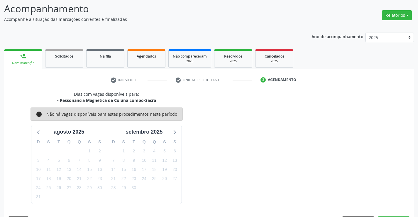
scroll to position [56, 0]
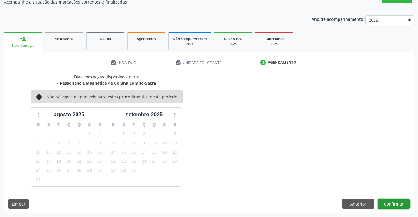
click at [392, 205] on button "Confirmar" at bounding box center [393, 204] width 32 height 10
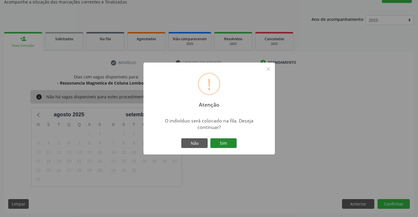
click at [224, 143] on button "Sim" at bounding box center [223, 143] width 26 height 10
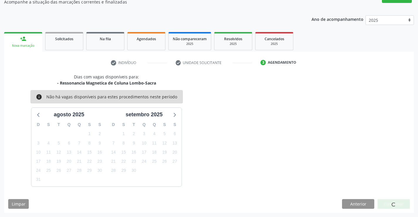
scroll to position [0, 0]
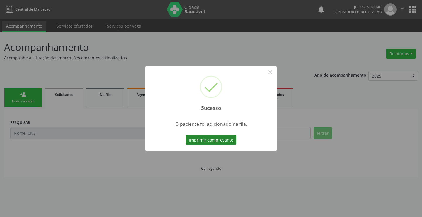
click at [220, 140] on button "Imprimir comprovante" at bounding box center [211, 140] width 51 height 10
